Goal: Information Seeking & Learning: Learn about a topic

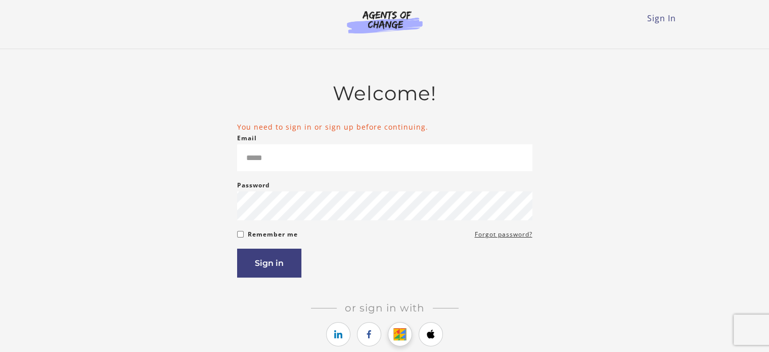
click at [397, 337] on icon "https://courses.thinkific.com/users/auth/google?ss%5Breferral%5D=&ss%5Buser_ret…" at bounding box center [400, 334] width 13 height 12
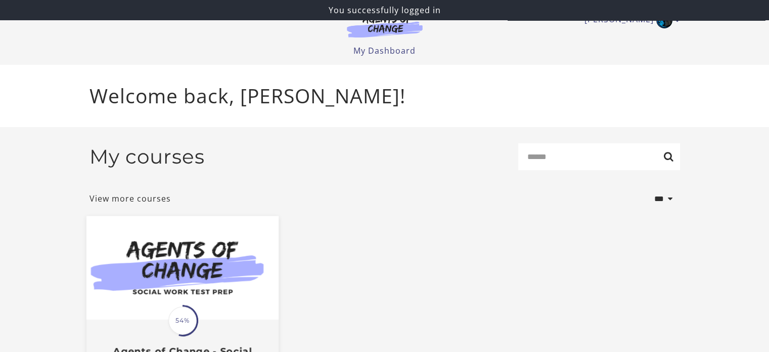
click at [217, 277] on img at bounding box center [182, 268] width 192 height 104
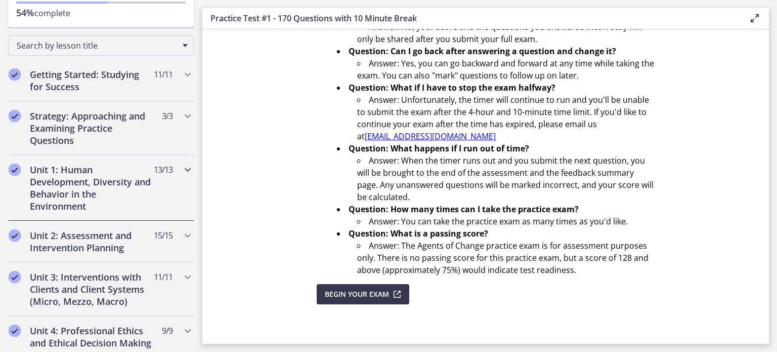
scroll to position [135, 0]
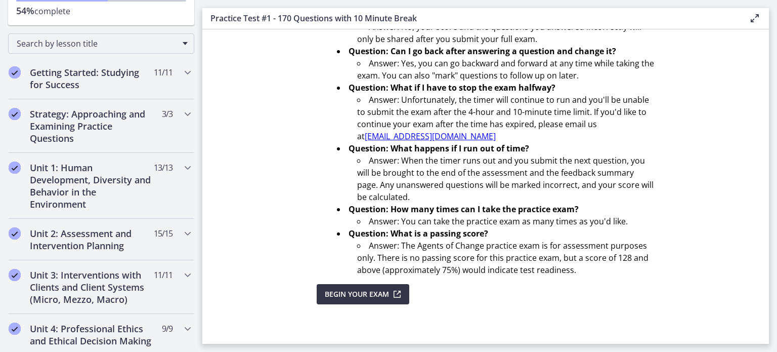
click at [347, 291] on span "Begin Your Exam" at bounding box center [357, 294] width 64 height 12
